Goal: Task Accomplishment & Management: Manage account settings

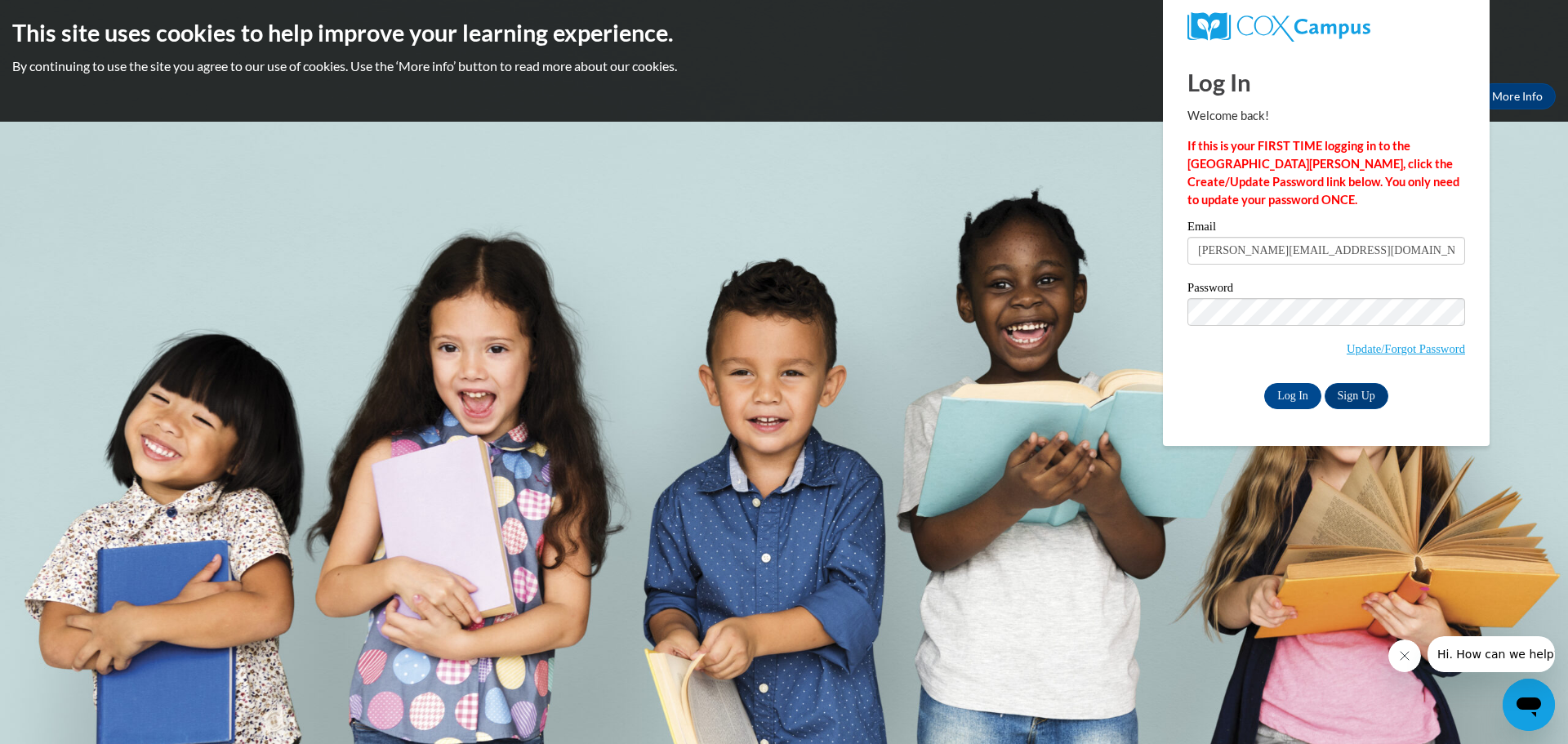
type input "[PERSON_NAME][EMAIL_ADDRESS][DOMAIN_NAME]"
click at [1264, 383] on input "Log In" at bounding box center [1292, 396] width 57 height 26
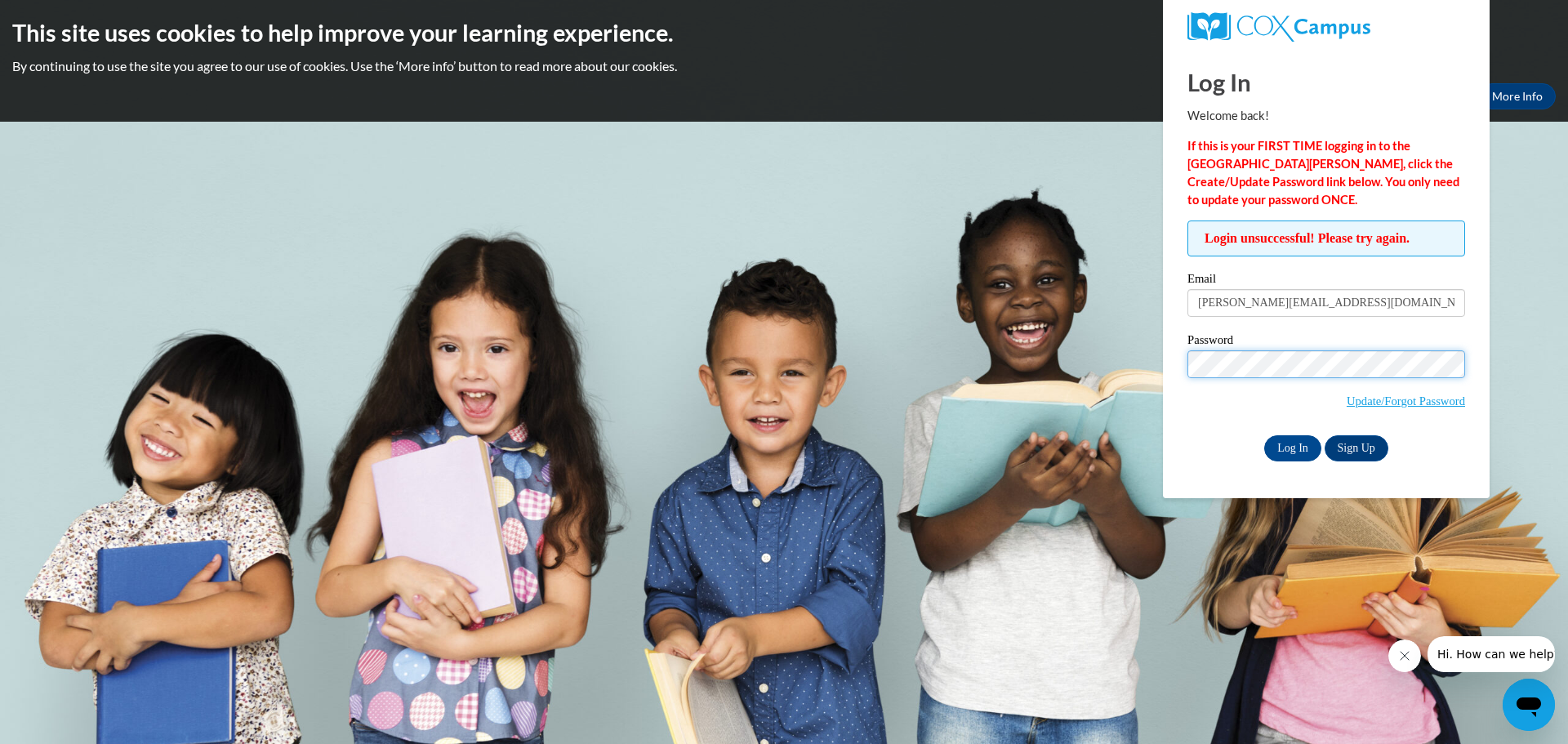
click at [1264, 435] on input "Log In" at bounding box center [1292, 448] width 57 height 26
click at [1409, 402] on link "Update/Forgot Password" at bounding box center [1405, 400] width 119 height 13
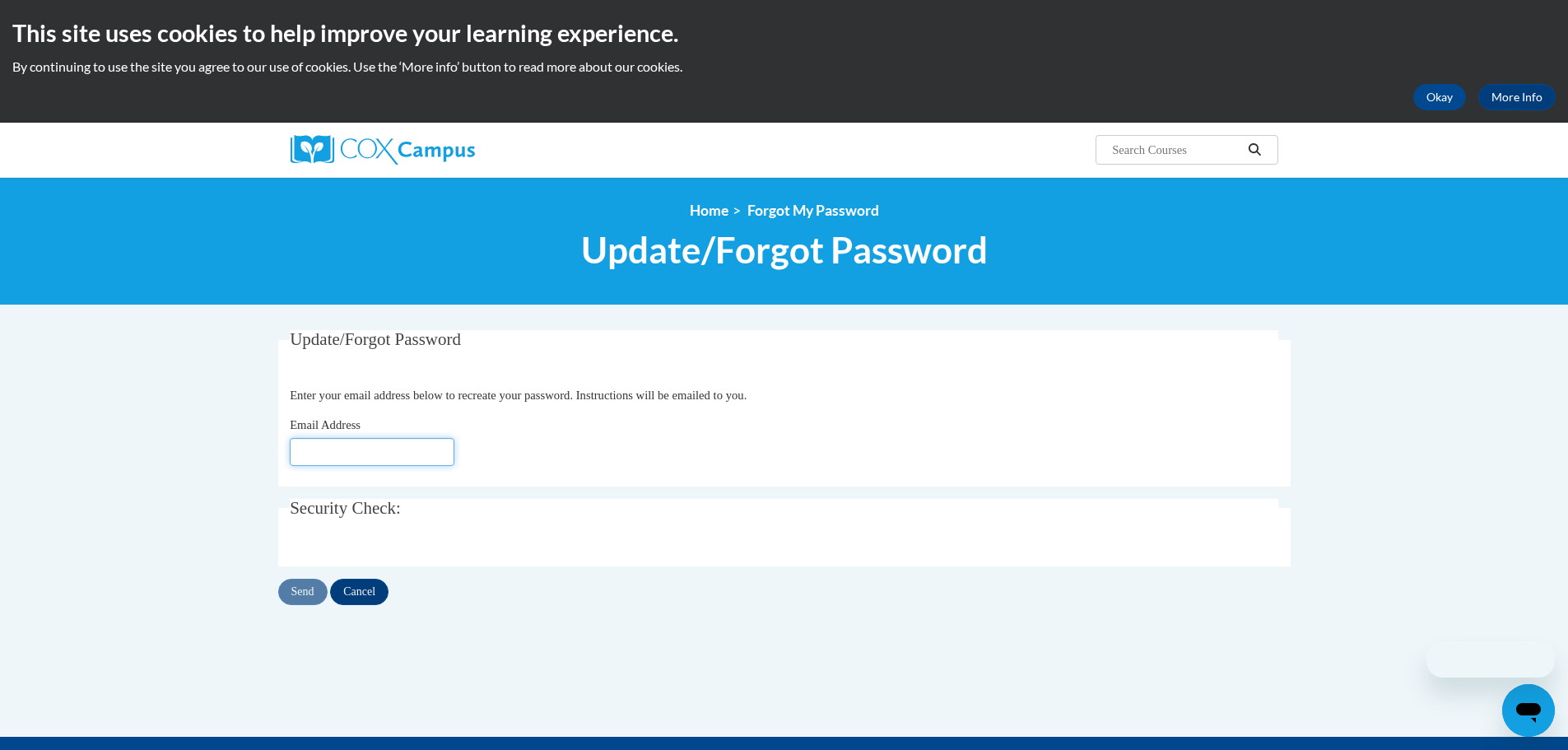
click at [354, 459] on input "Email Address" at bounding box center [372, 452] width 164 height 28
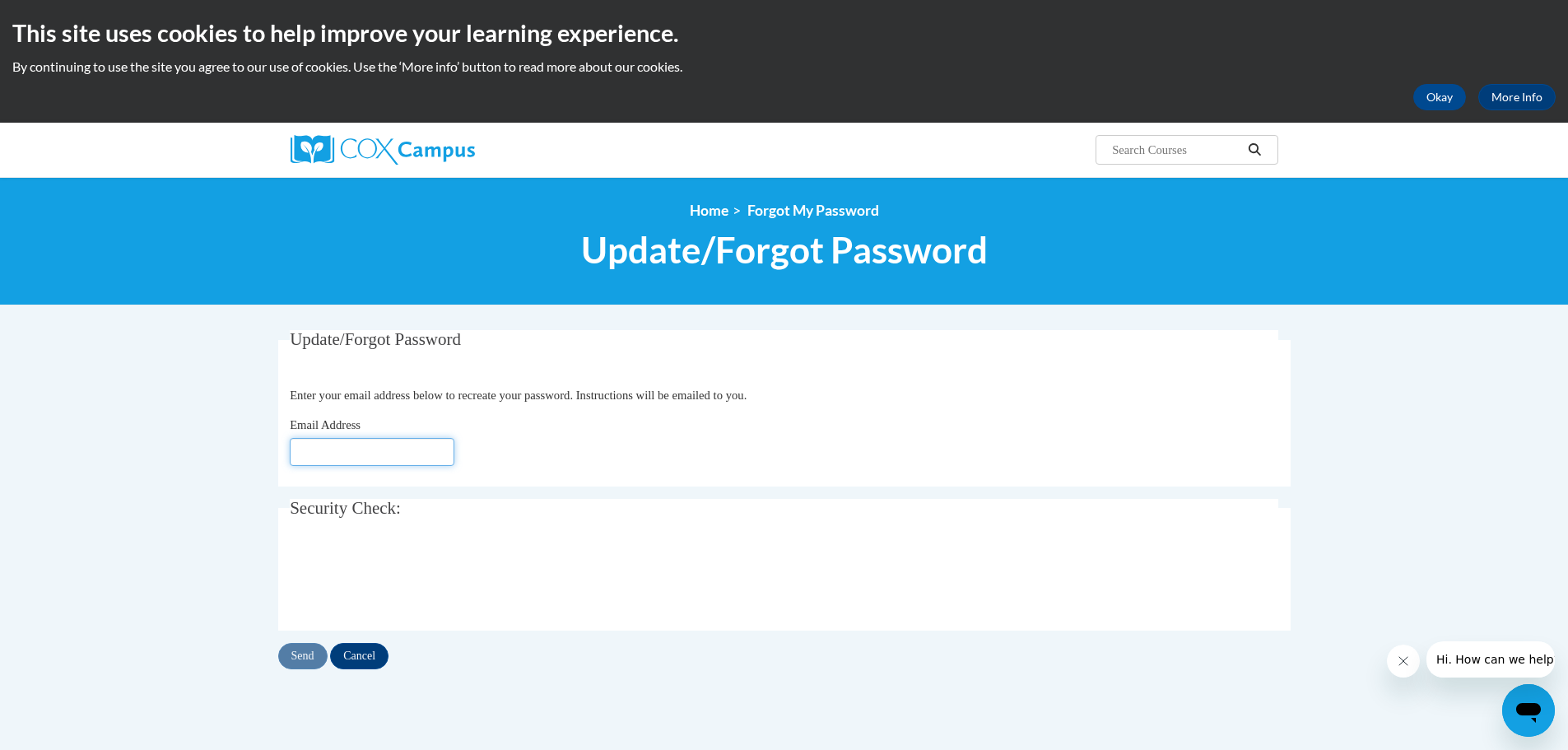
type input "[PERSON_NAME][EMAIL_ADDRESS][DOMAIN_NAME]"
click at [304, 654] on input "Send" at bounding box center [302, 655] width 49 height 27
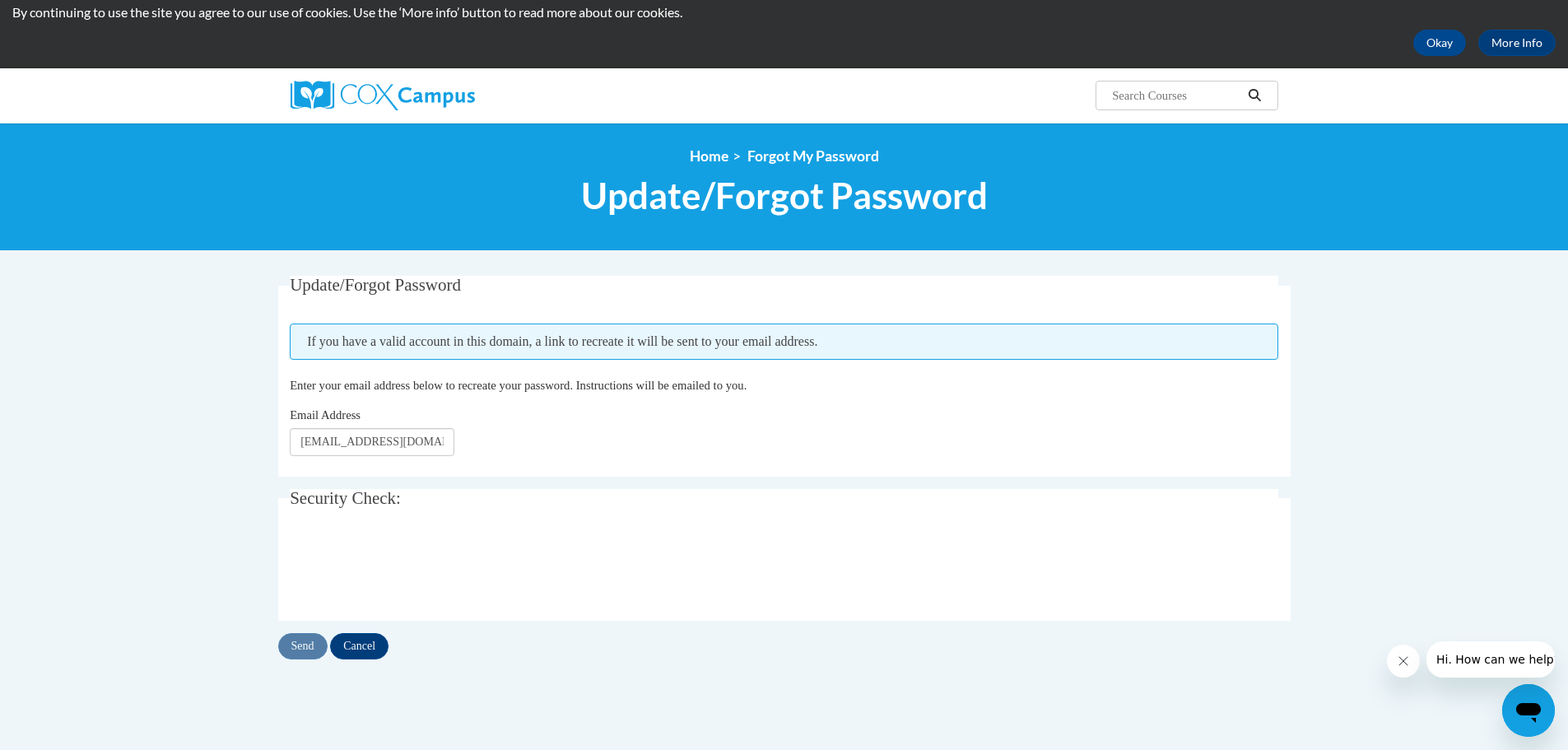
scroll to position [164, 0]
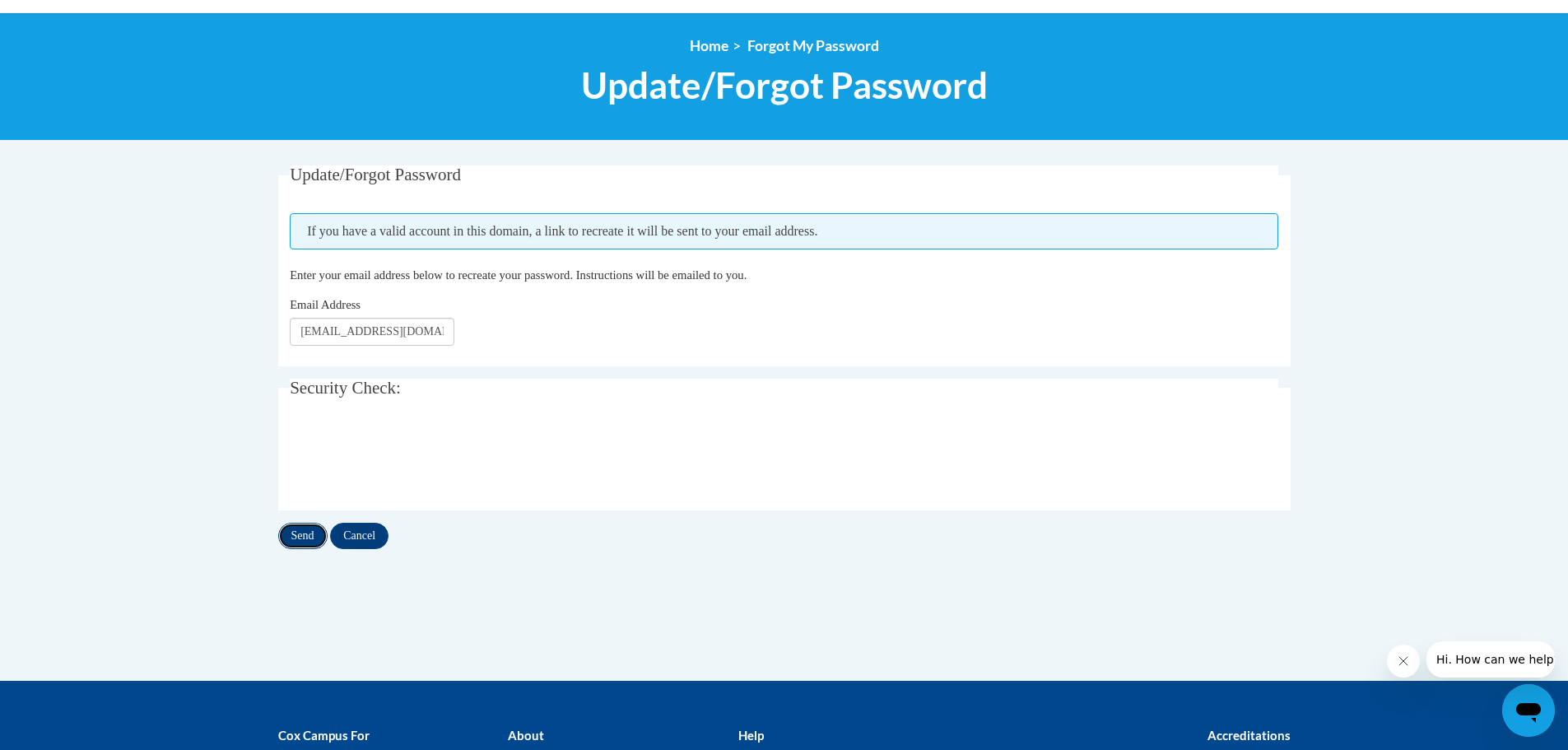
click at [302, 533] on input "Send" at bounding box center [302, 536] width 49 height 27
